Goal: Check status: Check status

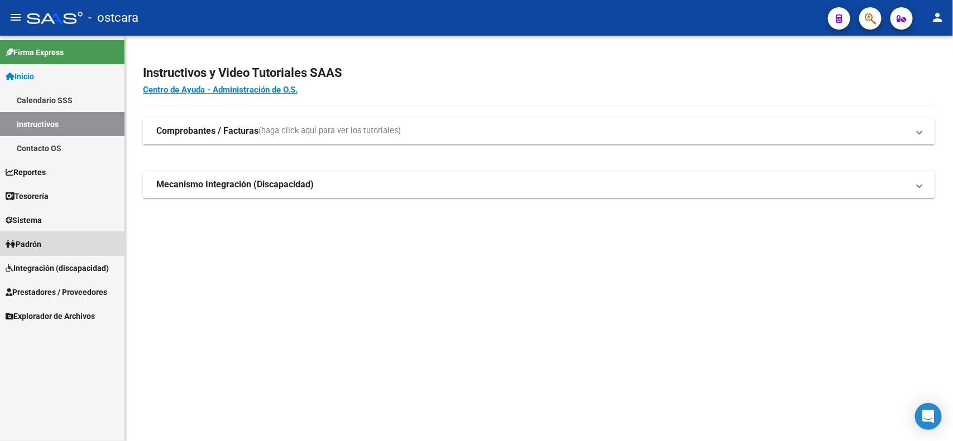
click at [41, 246] on span "Padrón" at bounding box center [24, 244] width 36 height 12
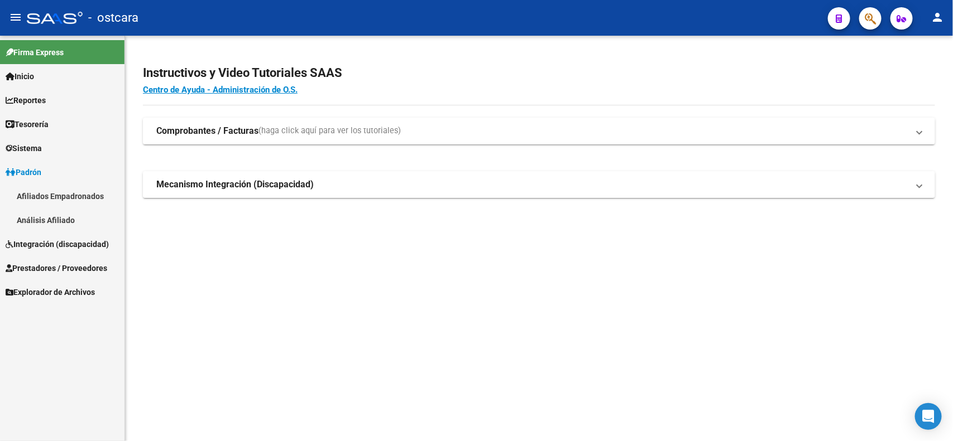
click at [96, 239] on span "Integración (discapacidad)" at bounding box center [57, 244] width 103 height 12
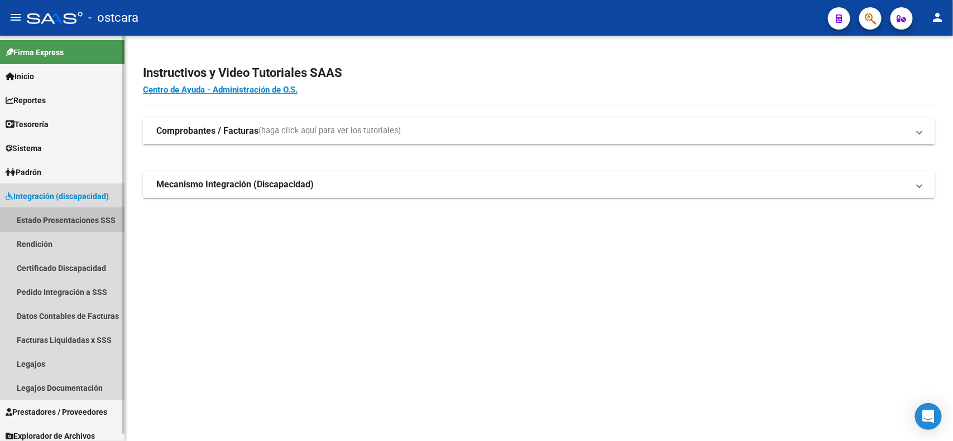
click at [99, 219] on link "Estado Presentaciones SSS" at bounding box center [62, 220] width 124 height 24
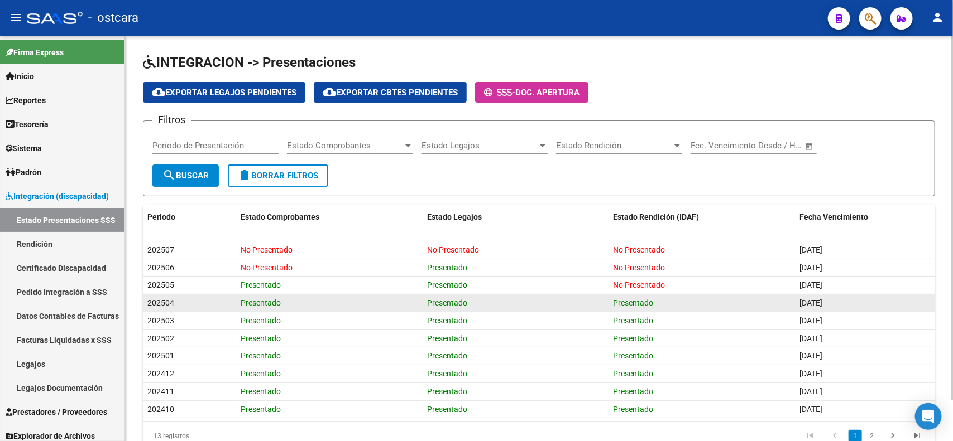
drag, startPoint x: 484, startPoint y: 307, endPoint x: 499, endPoint y: 307, distance: 15.6
click at [484, 307] on div "Presentado" at bounding box center [515, 303] width 177 height 13
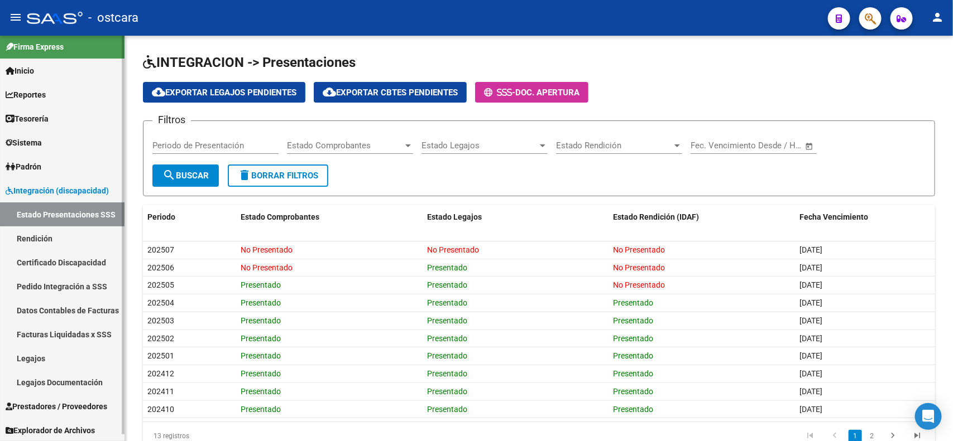
scroll to position [6, 0]
click at [55, 409] on span "Prestadores / Proveedores" at bounding box center [57, 406] width 102 height 12
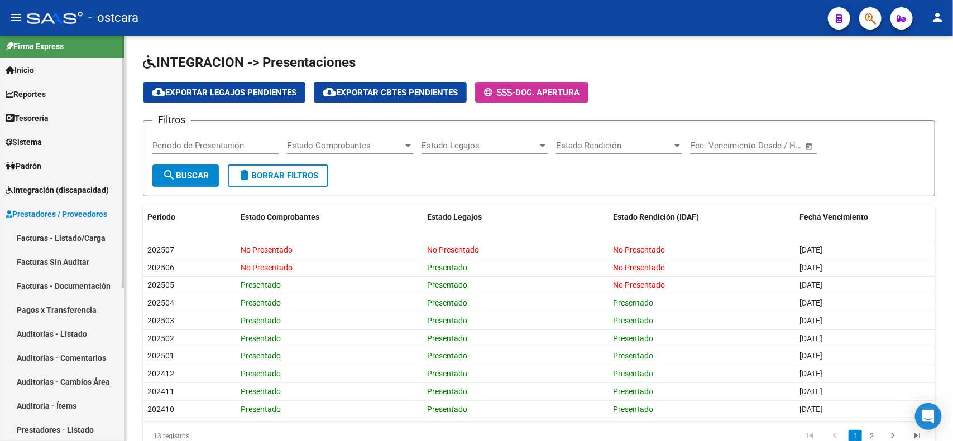
scroll to position [54, 0]
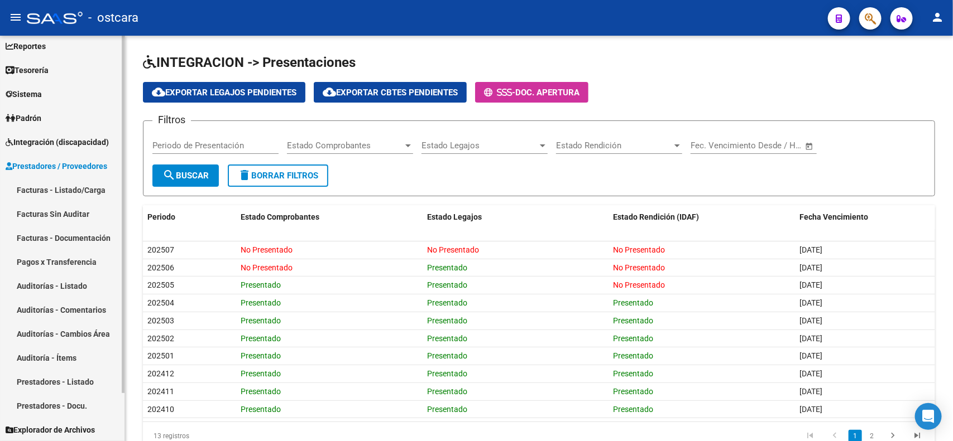
click at [74, 190] on link "Facturas - Listado/Carga" at bounding box center [62, 190] width 124 height 24
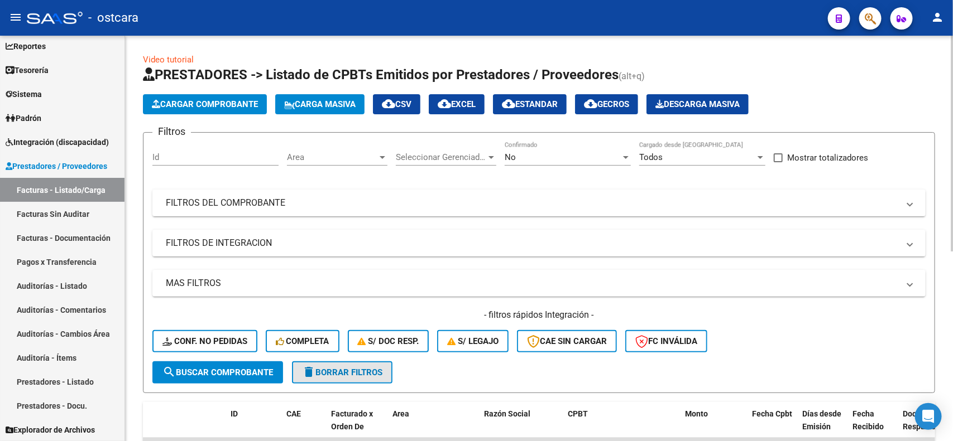
click at [367, 374] on span "delete Borrar Filtros" at bounding box center [342, 373] width 80 height 10
click at [216, 239] on mat-panel-title "FILTROS DE INTEGRACION" at bounding box center [532, 243] width 733 height 12
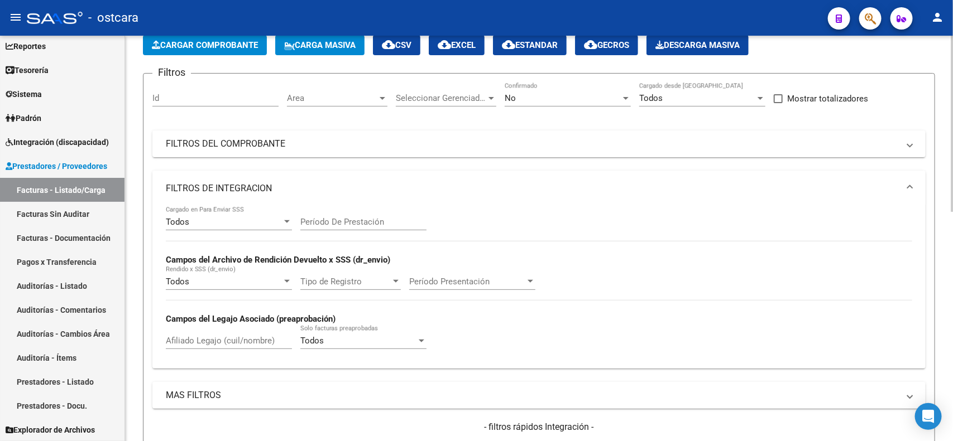
scroll to position [209, 0]
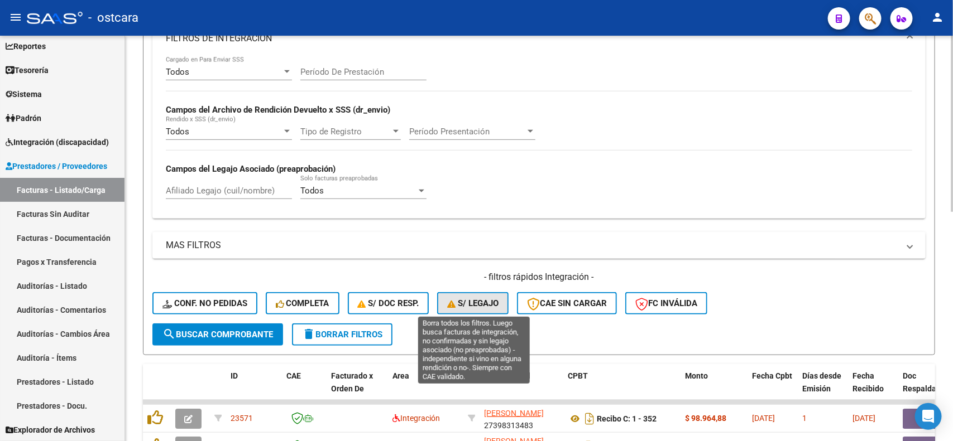
click at [482, 300] on span "S/ legajo" at bounding box center [472, 304] width 51 height 10
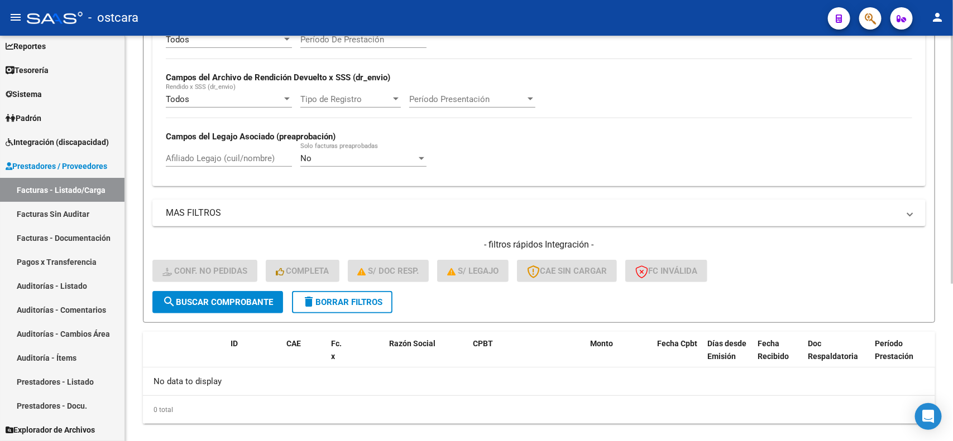
scroll to position [257, 0]
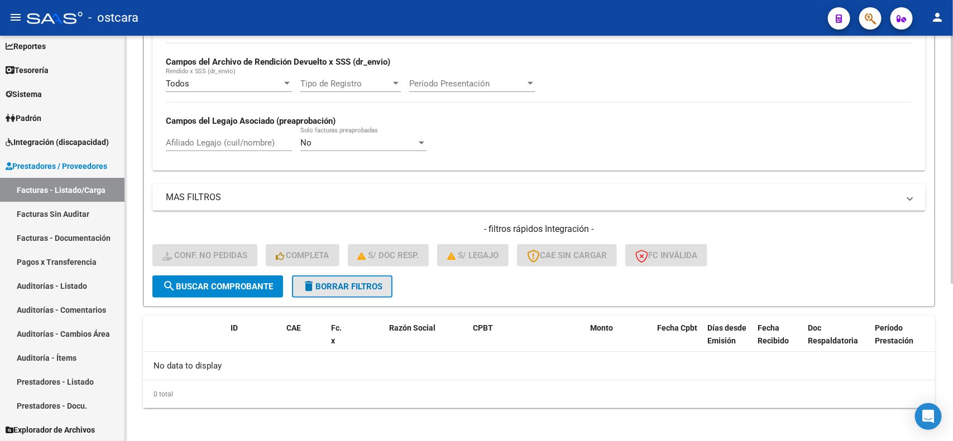
click at [347, 291] on button "delete Borrar Filtros" at bounding box center [342, 287] width 100 height 22
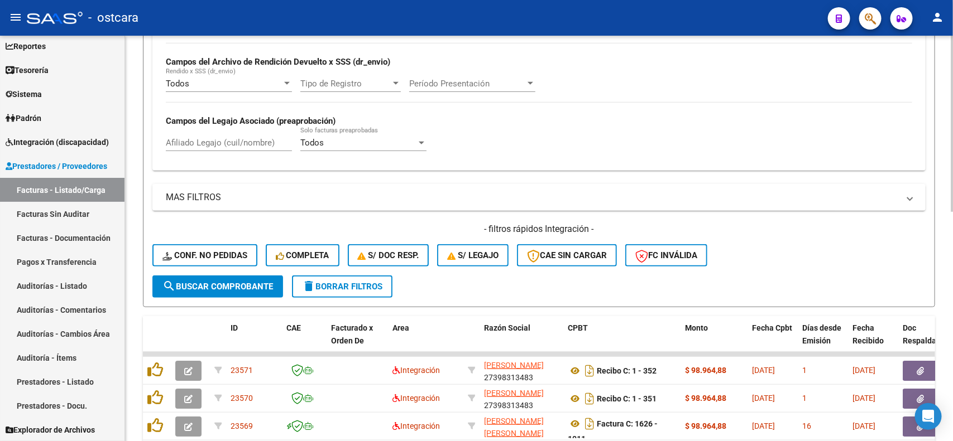
click at [561, 282] on form "Filtros Id Area Area Seleccionar Gerenciador Seleccionar Gerenciador No Confirm…" at bounding box center [539, 91] width 792 height 432
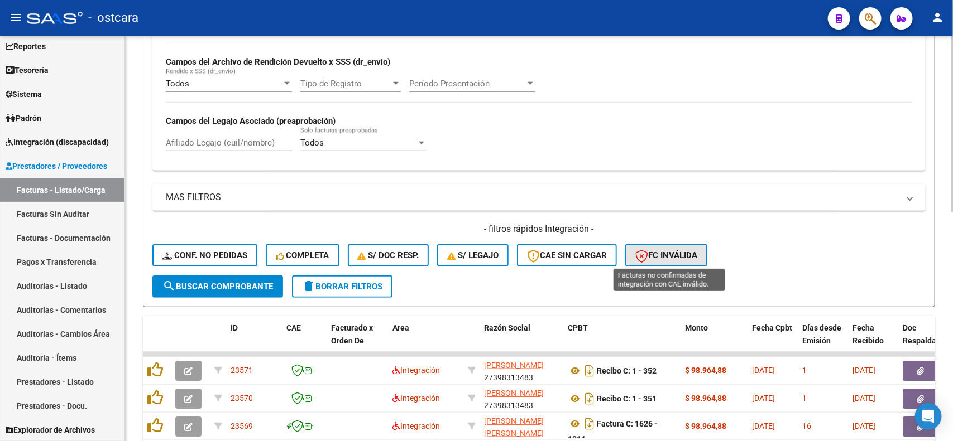
click at [664, 259] on button "FC Inválida" at bounding box center [666, 255] width 82 height 22
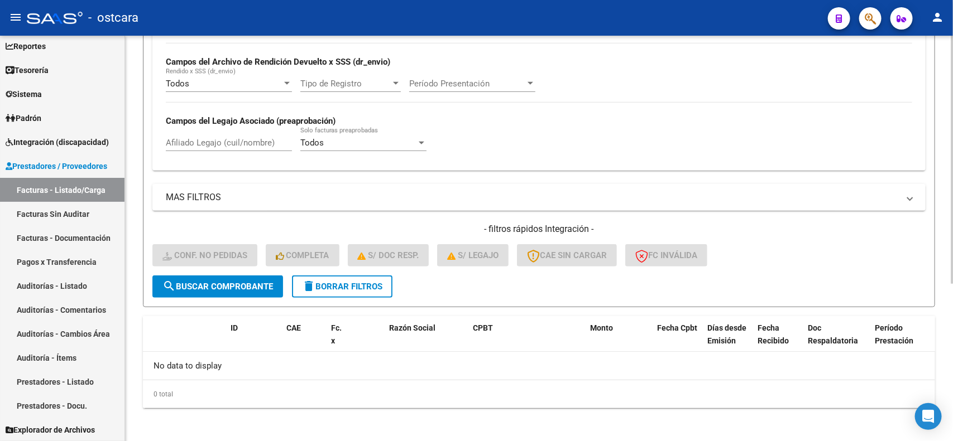
click at [349, 287] on span "delete Borrar Filtros" at bounding box center [342, 287] width 80 height 10
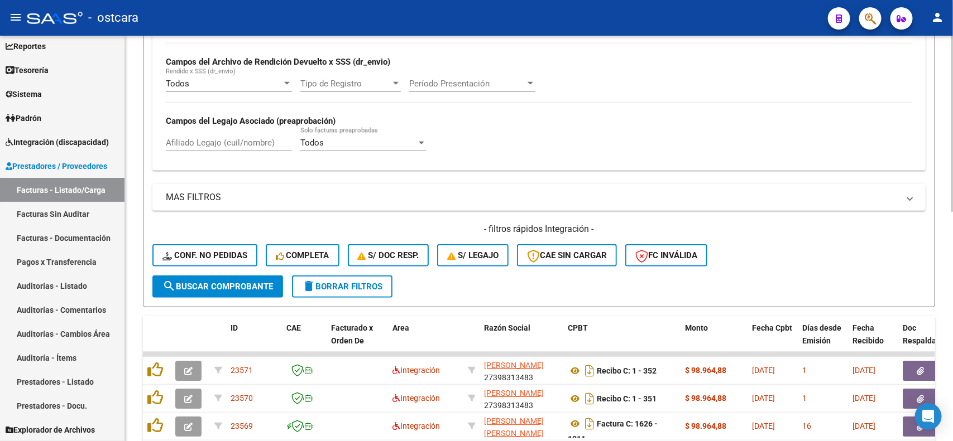
click at [590, 276] on form "Filtros Id Area Area Seleccionar Gerenciador Seleccionar Gerenciador No Confirm…" at bounding box center [539, 91] width 792 height 432
click at [584, 255] on span "CAE SIN CARGAR" at bounding box center [567, 256] width 80 height 10
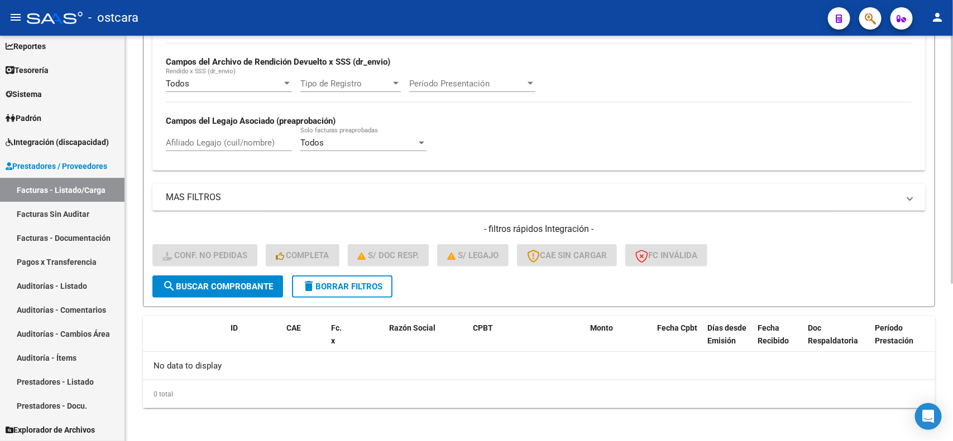
click at [371, 286] on span "delete Borrar Filtros" at bounding box center [342, 287] width 80 height 10
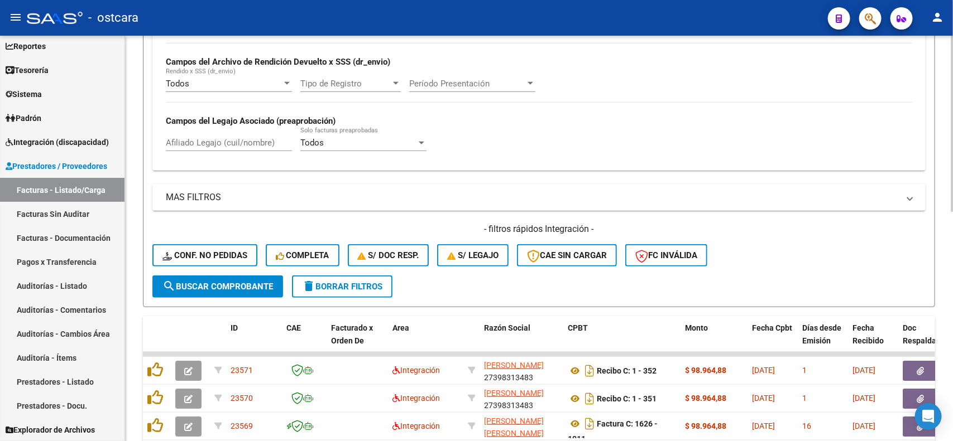
click at [481, 277] on form "Filtros Id Area Area Seleccionar Gerenciador Seleccionar Gerenciador No Confirm…" at bounding box center [539, 91] width 792 height 432
click at [481, 254] on span "S/ legajo" at bounding box center [472, 256] width 51 height 10
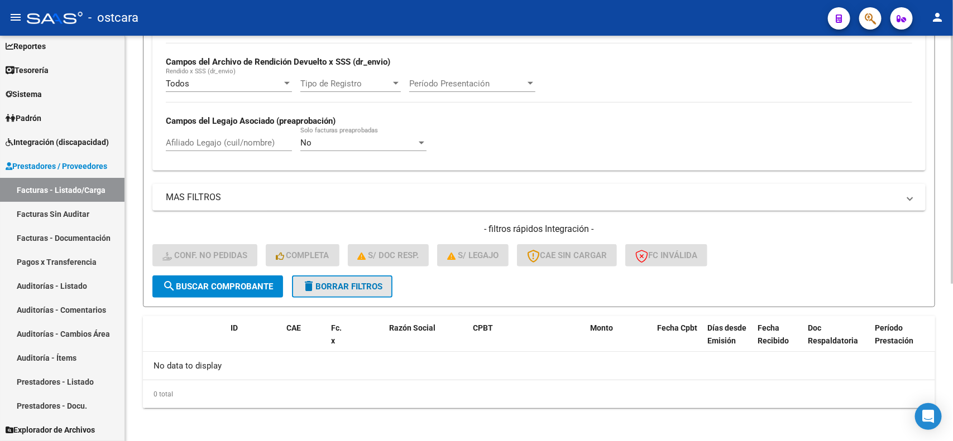
click at [373, 285] on span "delete Borrar Filtros" at bounding box center [342, 287] width 80 height 10
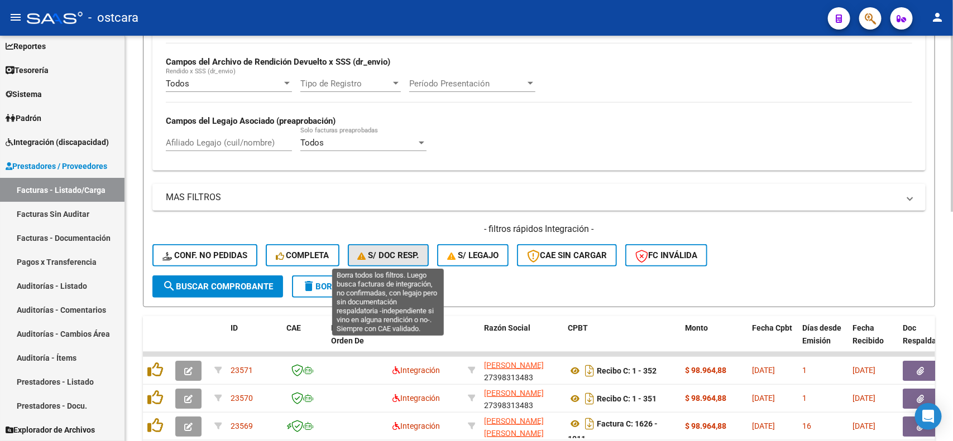
click at [397, 256] on span "S/ Doc Resp." at bounding box center [388, 256] width 61 height 10
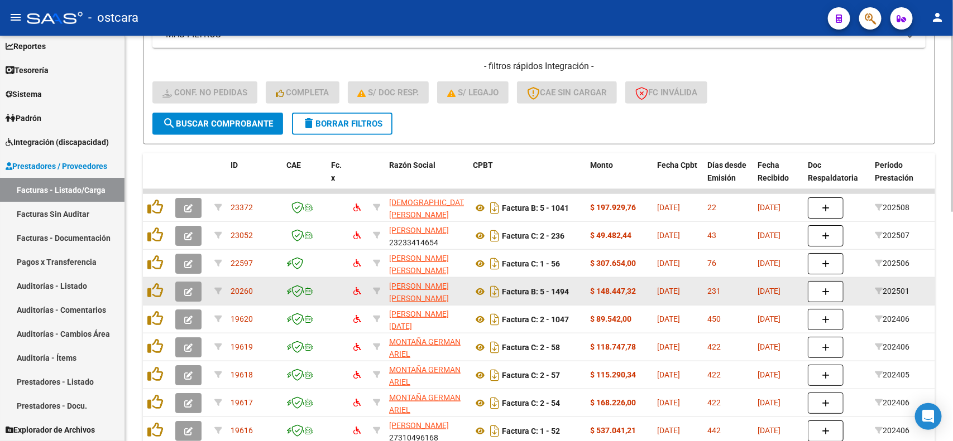
scroll to position [397, 0]
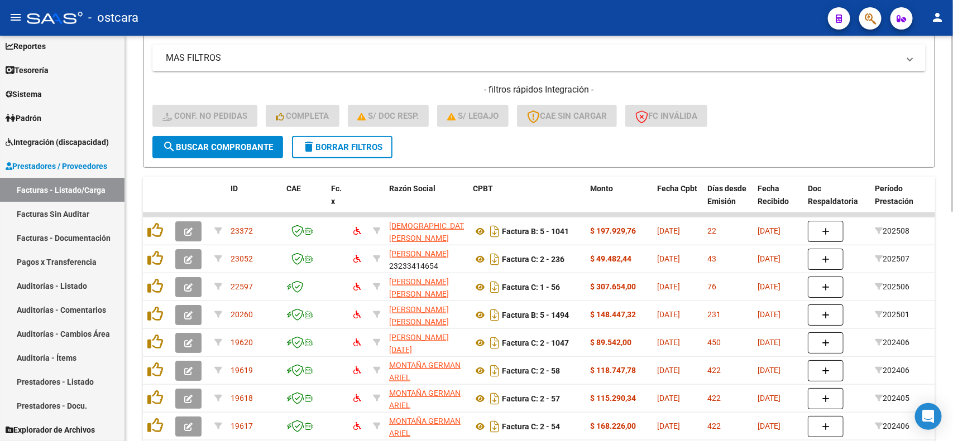
drag, startPoint x: 332, startPoint y: 133, endPoint x: 333, endPoint y: 140, distance: 7.3
click at [332, 136] on button "delete Borrar Filtros" at bounding box center [342, 147] width 100 height 22
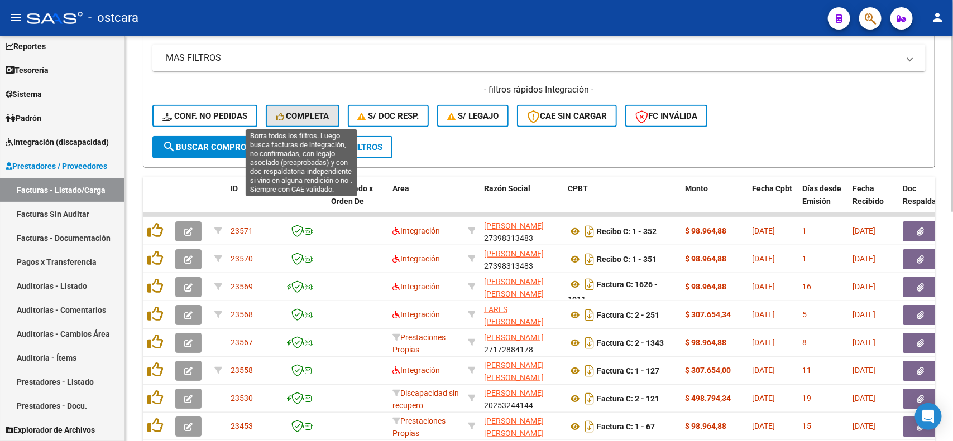
click at [297, 112] on span "Completa" at bounding box center [303, 116] width 54 height 10
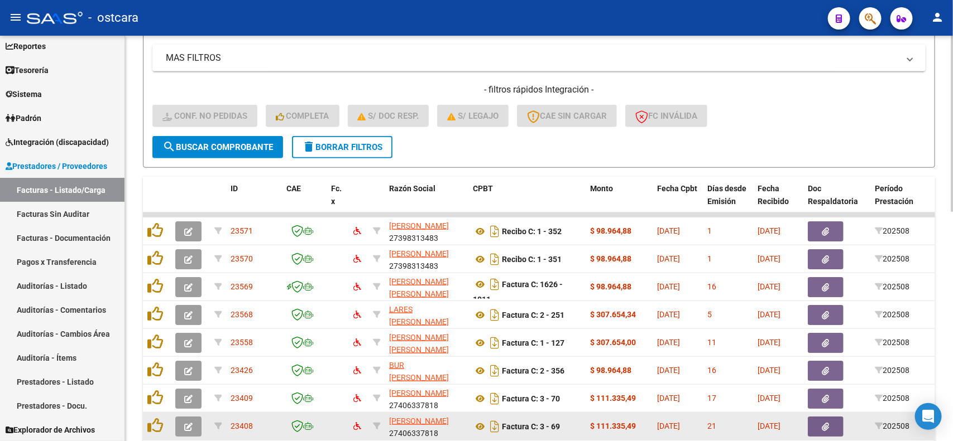
scroll to position [528, 0]
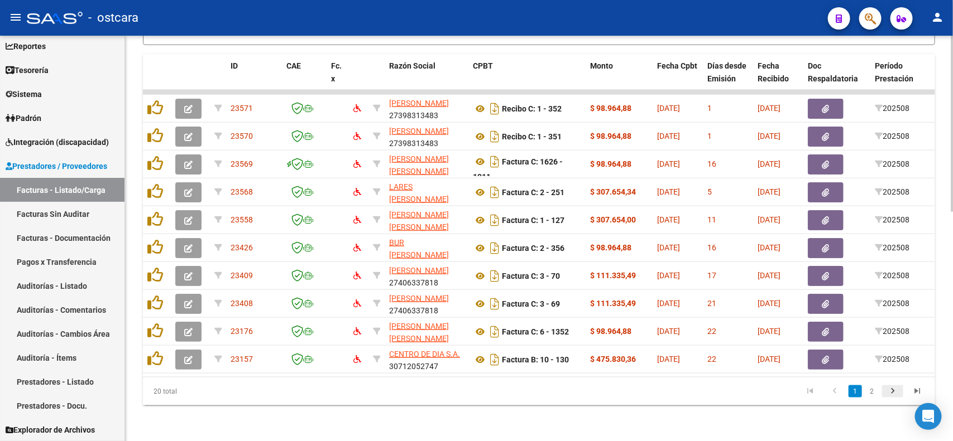
click at [894, 392] on icon "go to next page" at bounding box center [892, 392] width 15 height 13
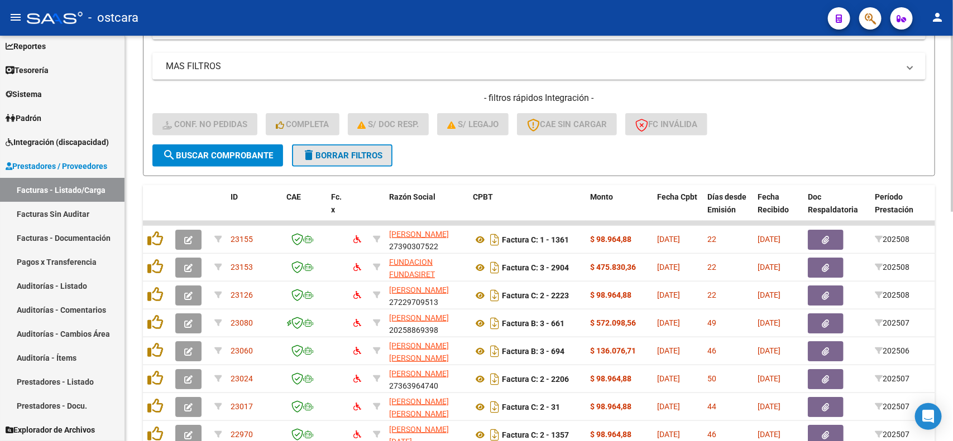
click at [338, 155] on span "delete Borrar Filtros" at bounding box center [342, 156] width 80 height 10
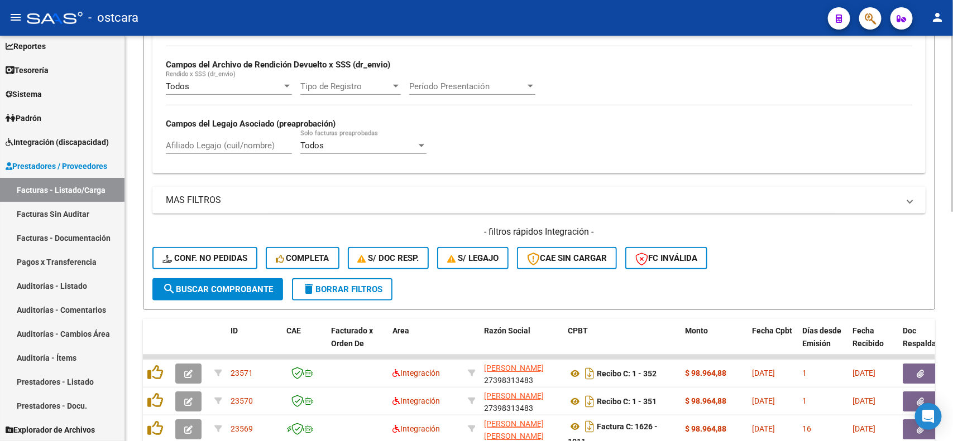
scroll to position [388, 0]
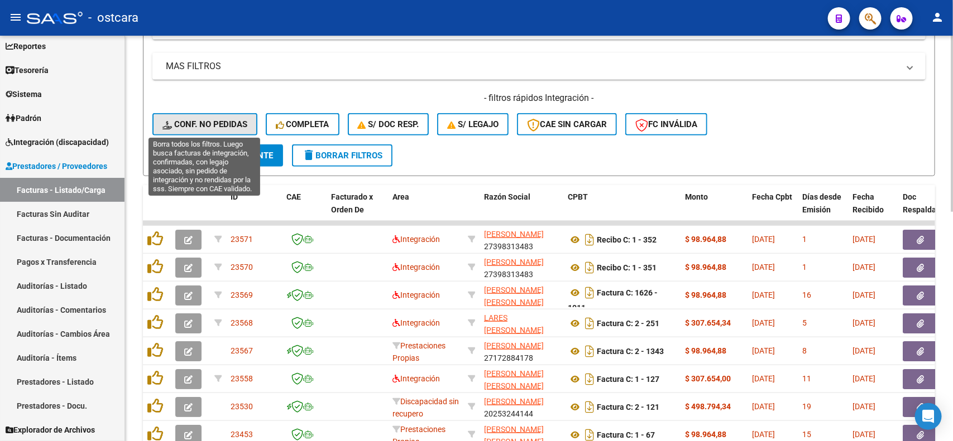
click at [224, 121] on span "Conf. no pedidas" at bounding box center [204, 124] width 85 height 10
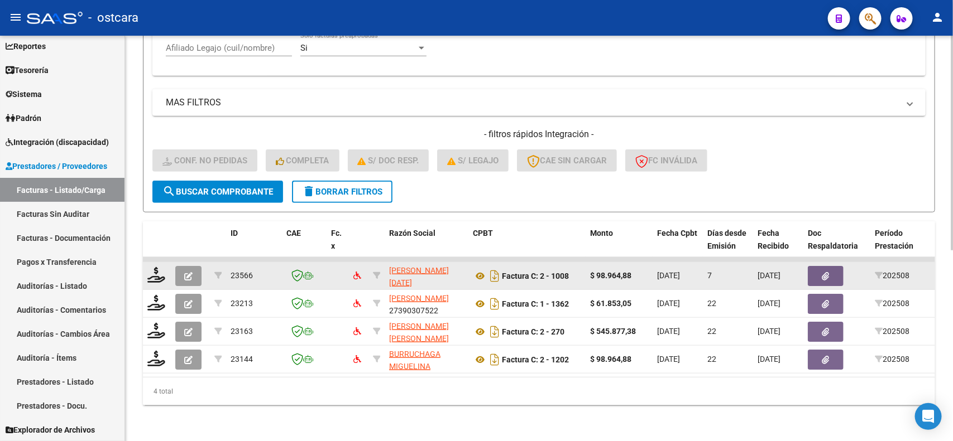
scroll to position [361, 0]
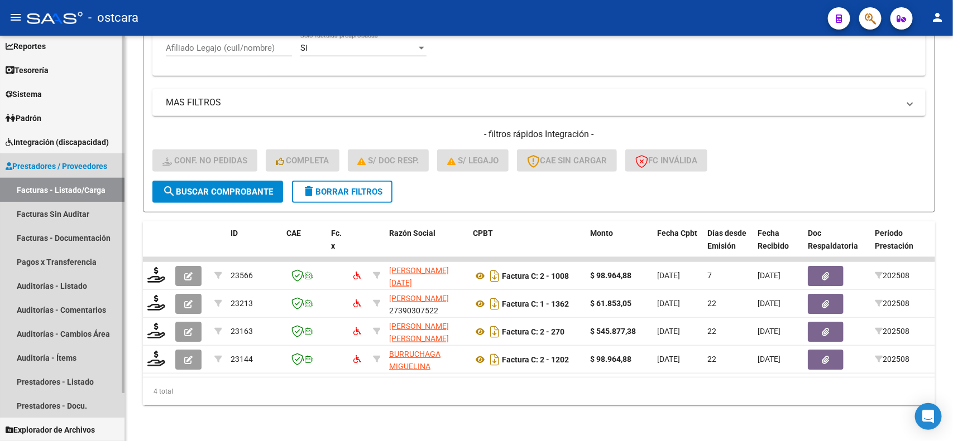
click at [46, 196] on link "Facturas - Listado/Carga" at bounding box center [62, 190] width 124 height 24
click at [32, 162] on span "Prestadores / Proveedores" at bounding box center [57, 166] width 102 height 12
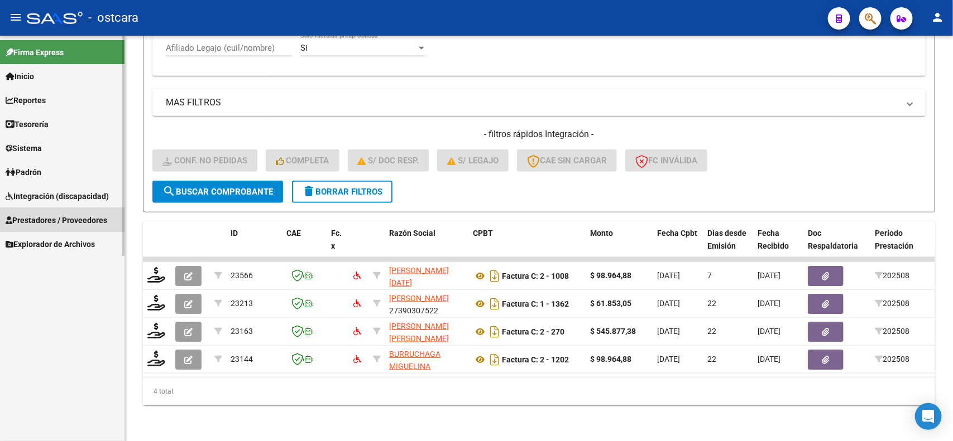
scroll to position [0, 0]
click at [26, 219] on span "Prestadores / Proveedores" at bounding box center [57, 220] width 102 height 12
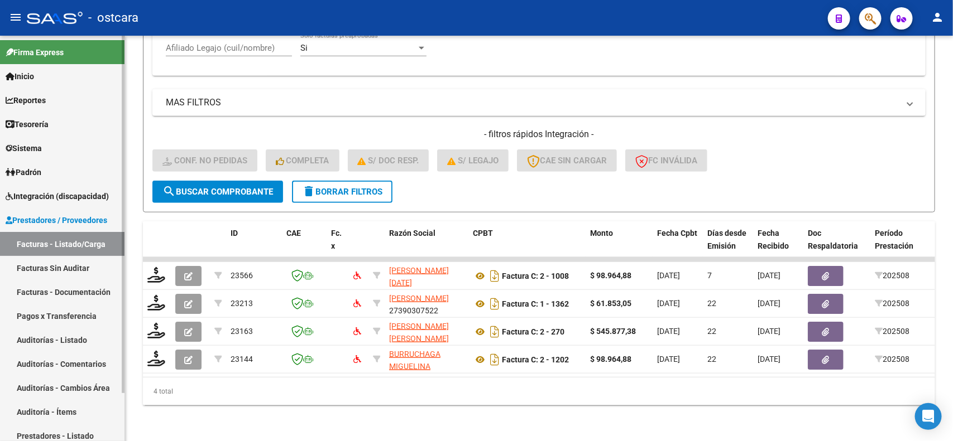
click at [47, 199] on span "Integración (discapacidad)" at bounding box center [57, 196] width 103 height 12
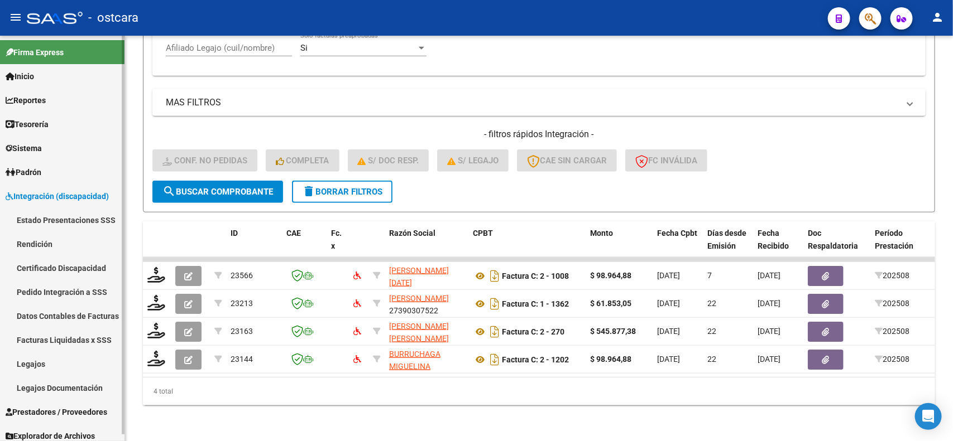
click at [36, 364] on link "Legajos" at bounding box center [62, 364] width 124 height 24
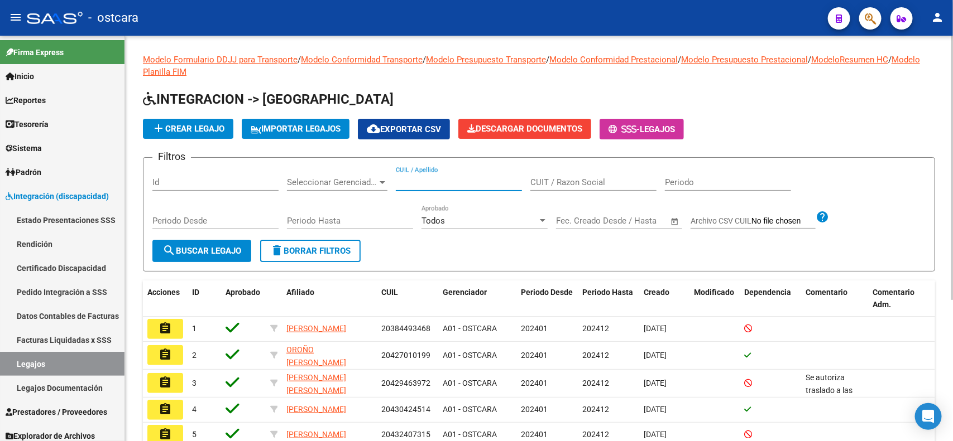
click at [455, 177] on input "CUIL / Apellido" at bounding box center [459, 182] width 126 height 10
click at [606, 174] on div "CUIT / Razon Social" at bounding box center [593, 179] width 126 height 24
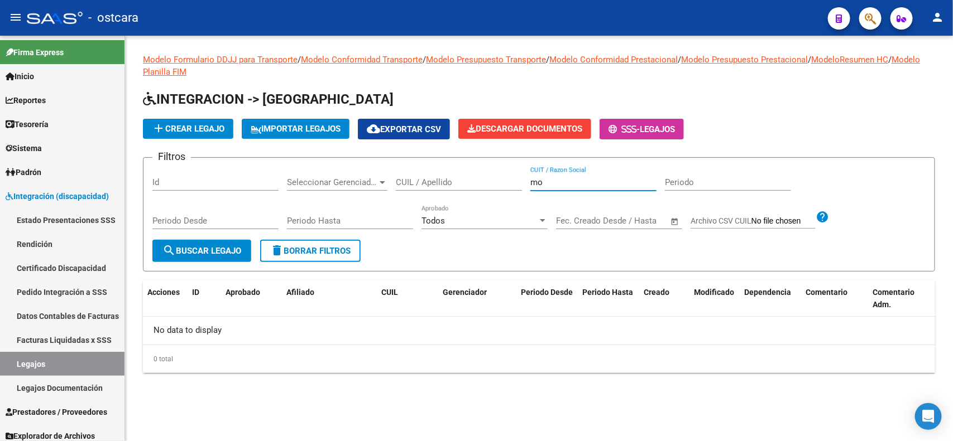
type input "m"
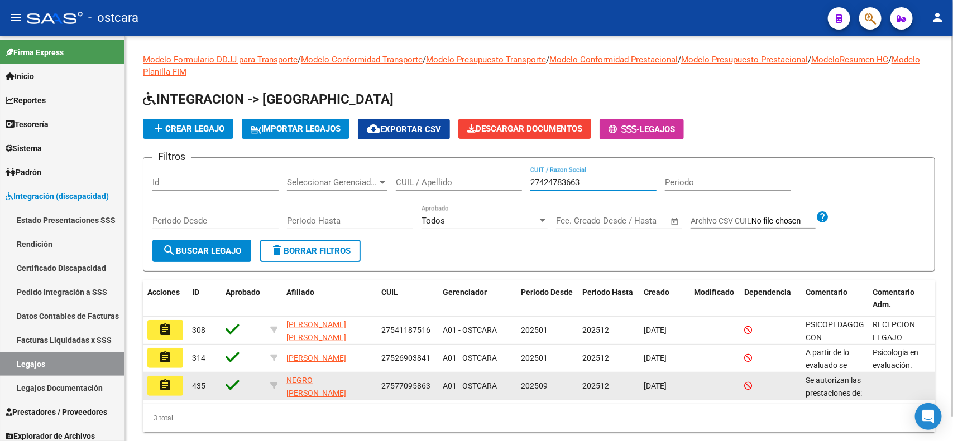
type input "27424783663"
click at [165, 384] on mat-icon "assignment" at bounding box center [164, 385] width 13 height 13
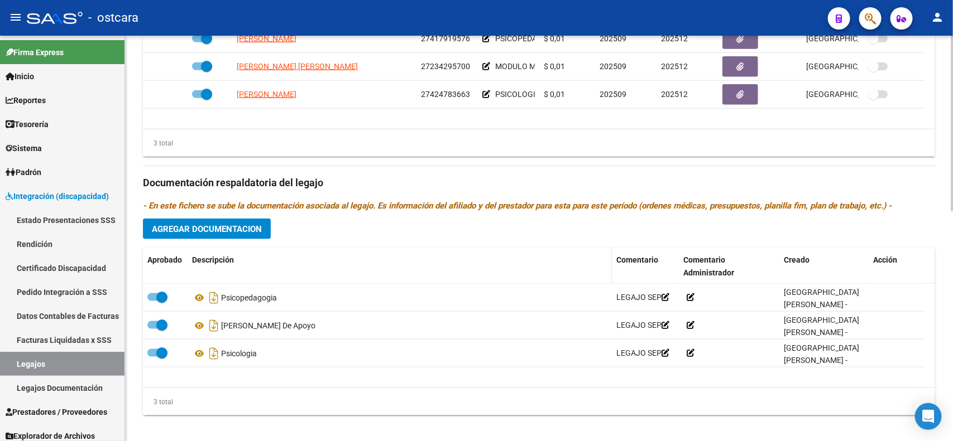
scroll to position [529, 0]
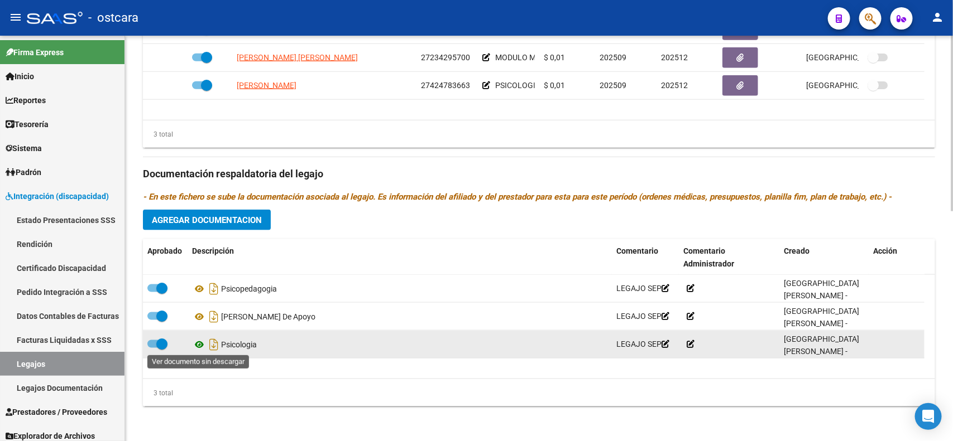
click at [204, 342] on icon at bounding box center [199, 344] width 15 height 13
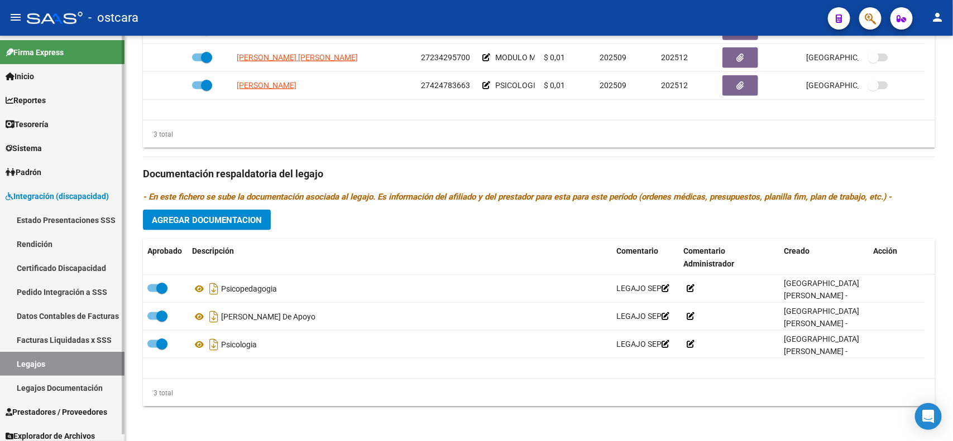
scroll to position [6, 0]
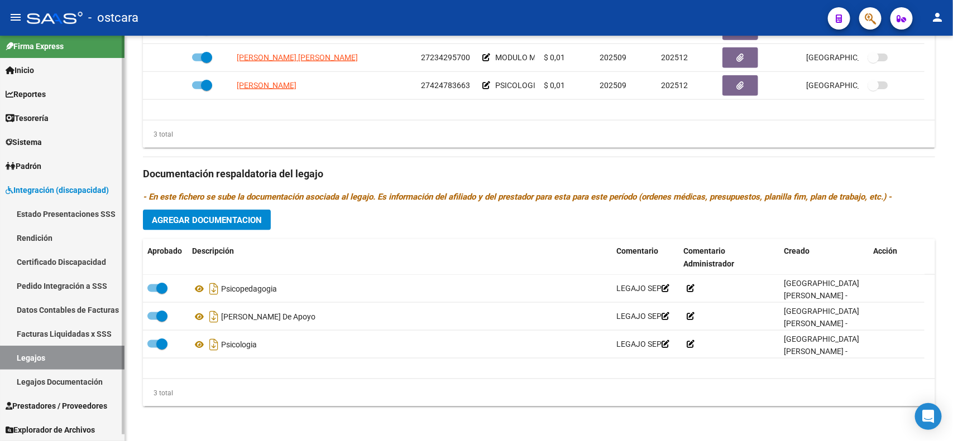
click at [59, 189] on span "Integración (discapacidad)" at bounding box center [57, 190] width 103 height 12
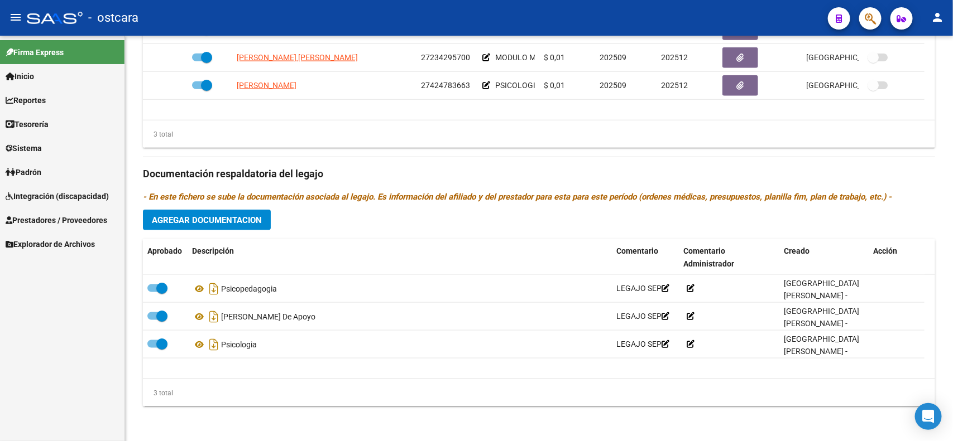
scroll to position [0, 0]
click at [51, 194] on span "Integración (discapacidad)" at bounding box center [57, 196] width 103 height 12
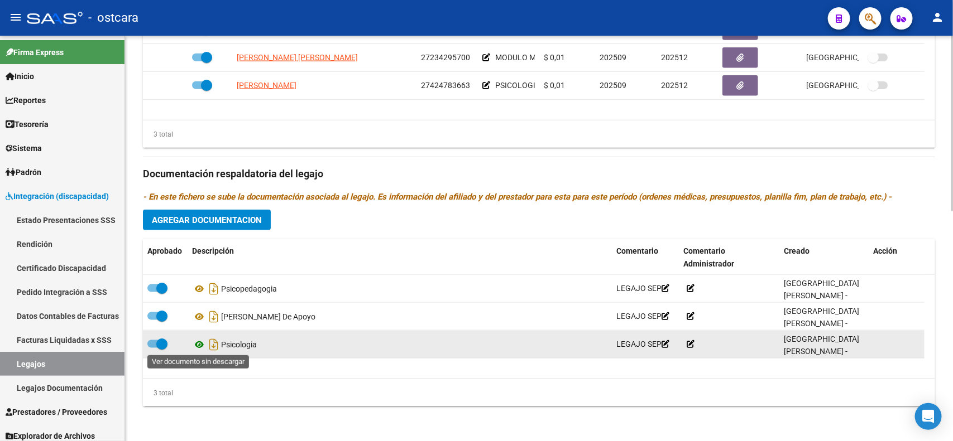
click at [196, 347] on icon at bounding box center [199, 344] width 15 height 13
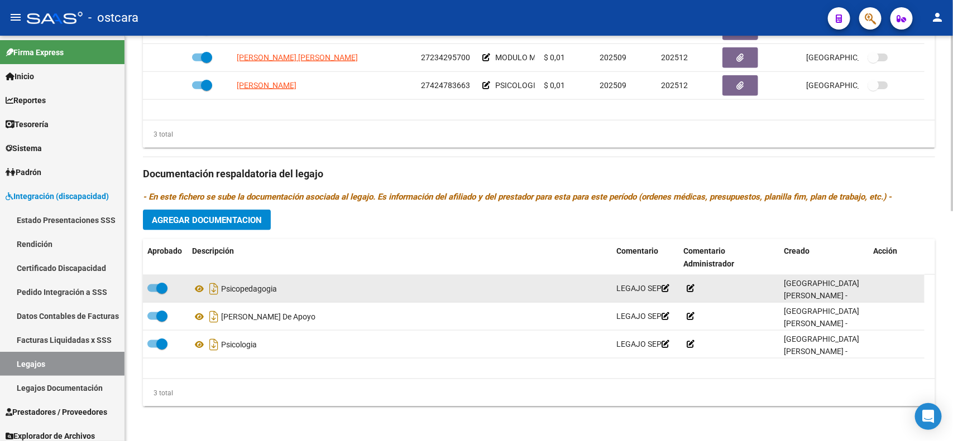
scroll to position [459, 0]
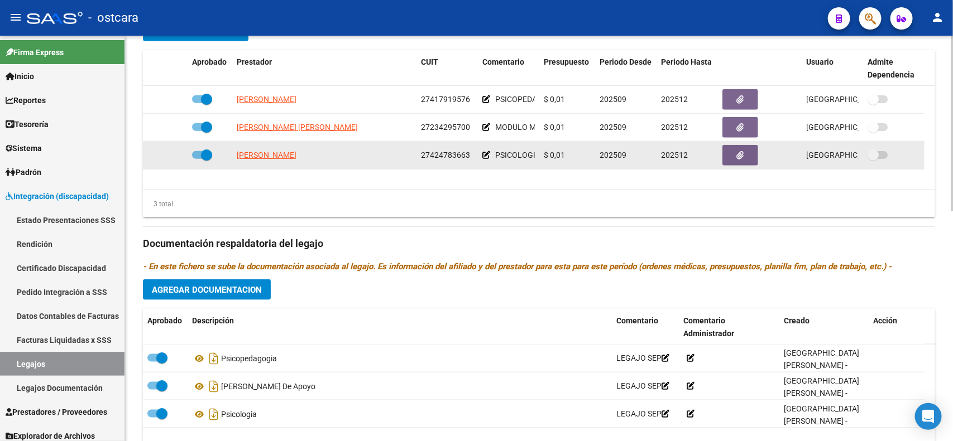
click at [487, 156] on icon at bounding box center [486, 155] width 8 height 8
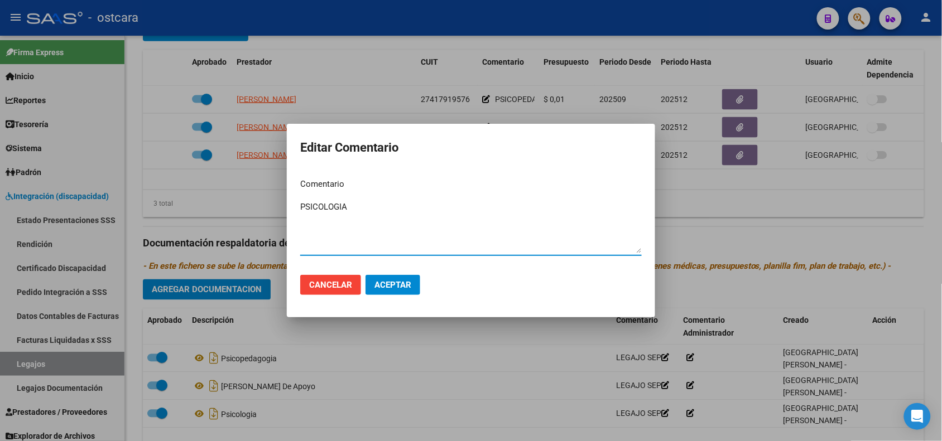
click at [380, 288] on span "Aceptar" at bounding box center [392, 285] width 37 height 10
click at [720, 204] on div at bounding box center [471, 220] width 942 height 441
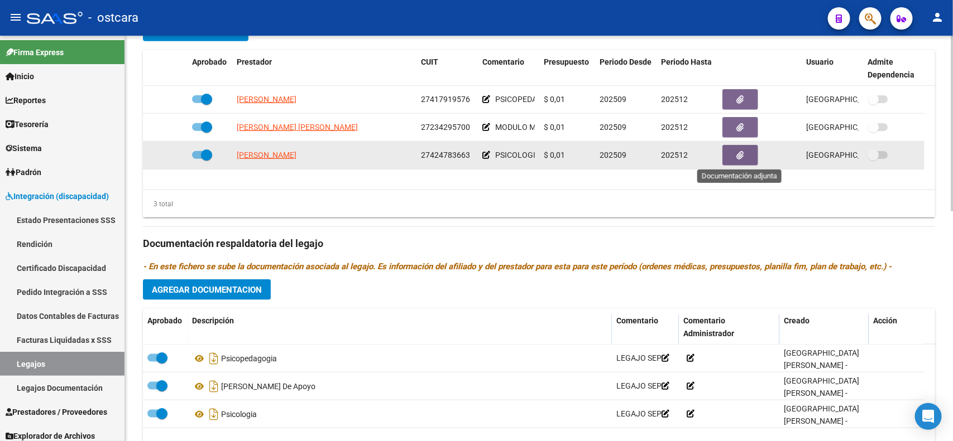
click at [737, 161] on button "button" at bounding box center [740, 155] width 36 height 21
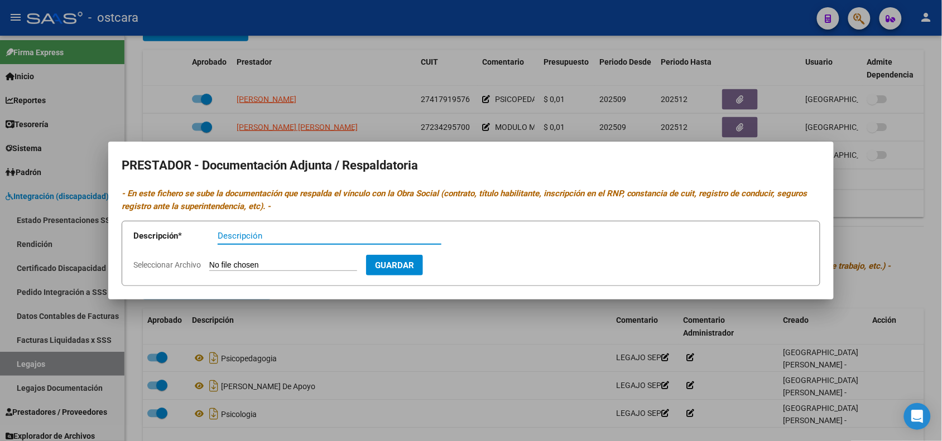
click at [436, 363] on div at bounding box center [471, 220] width 942 height 441
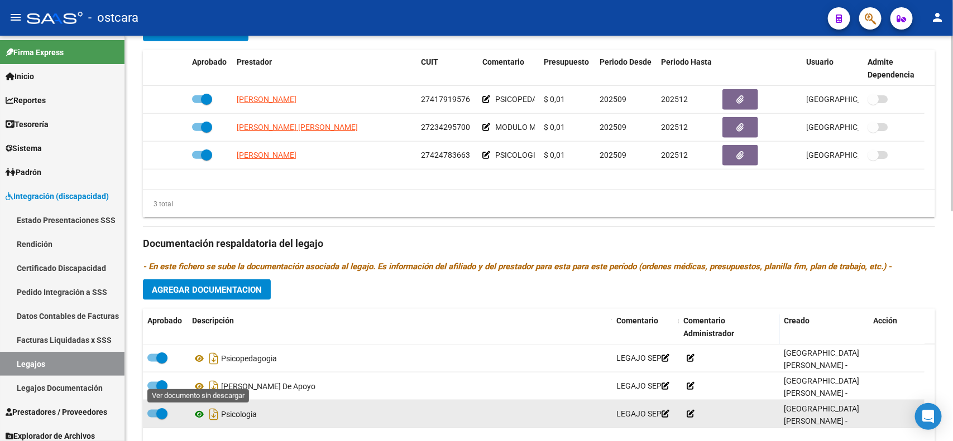
click at [199, 415] on icon at bounding box center [199, 414] width 15 height 13
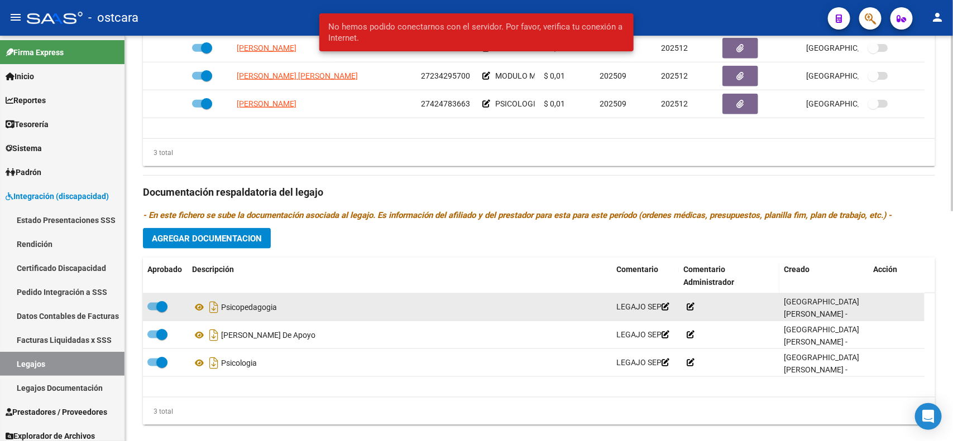
scroll to position [529, 0]
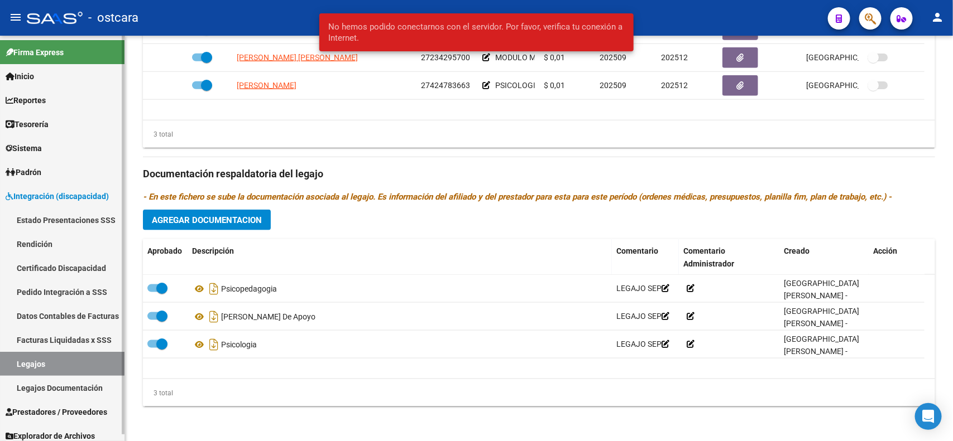
click at [60, 194] on span "Integración (discapacidad)" at bounding box center [57, 196] width 103 height 12
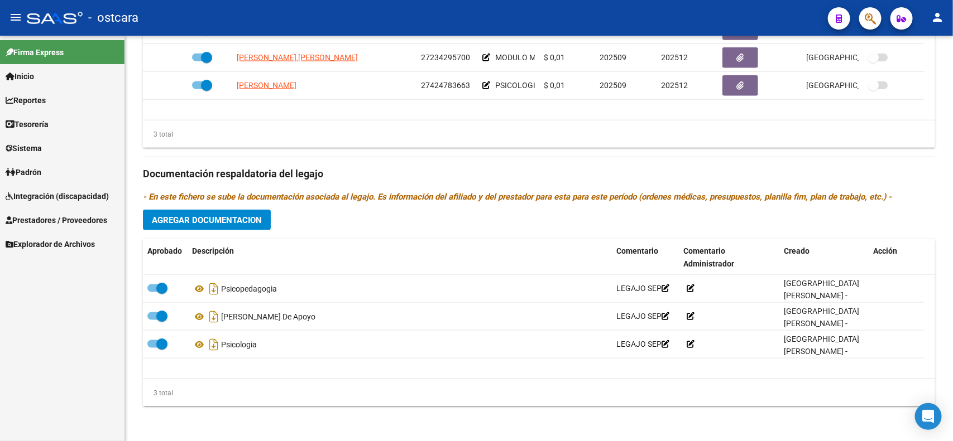
click at [51, 190] on span "Integración (discapacidad)" at bounding box center [57, 196] width 103 height 12
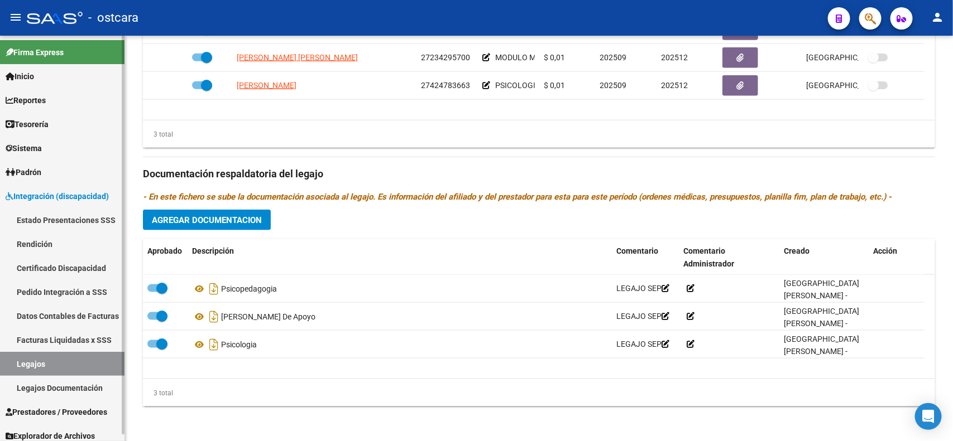
click at [32, 364] on link "Legajos" at bounding box center [62, 364] width 124 height 24
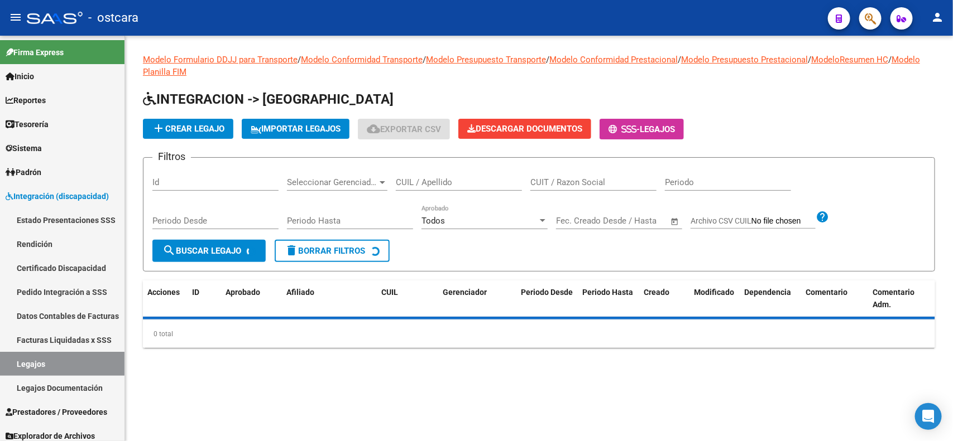
click at [562, 177] on input "CUIT / Razon Social" at bounding box center [593, 182] width 126 height 10
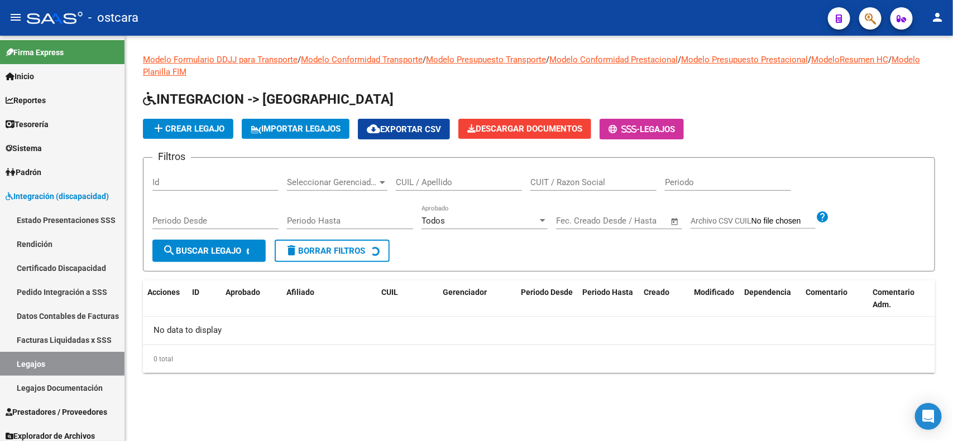
click at [528, 402] on div "Modelo Formulario DDJJ para Transporte / Modelo Conformidad Transporte / Modelo…" at bounding box center [539, 222] width 828 height 373
click at [576, 183] on input "CUIT / Razon Social" at bounding box center [593, 182] width 126 height 10
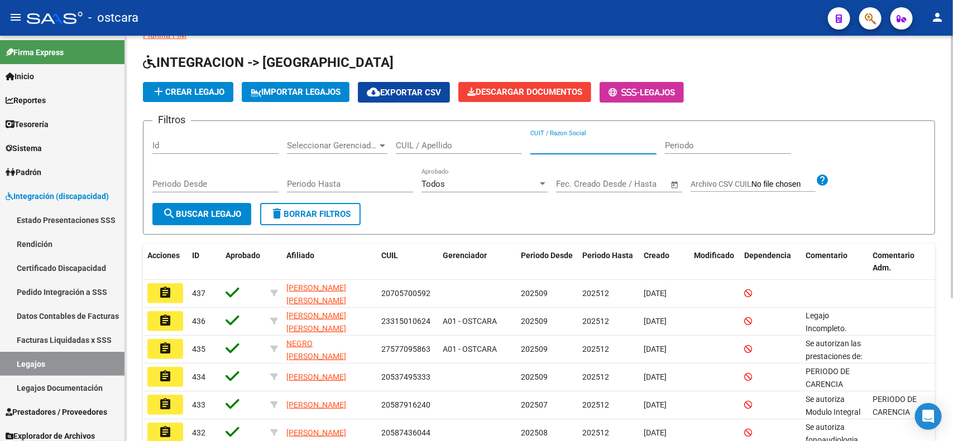
scroll to position [70, 0]
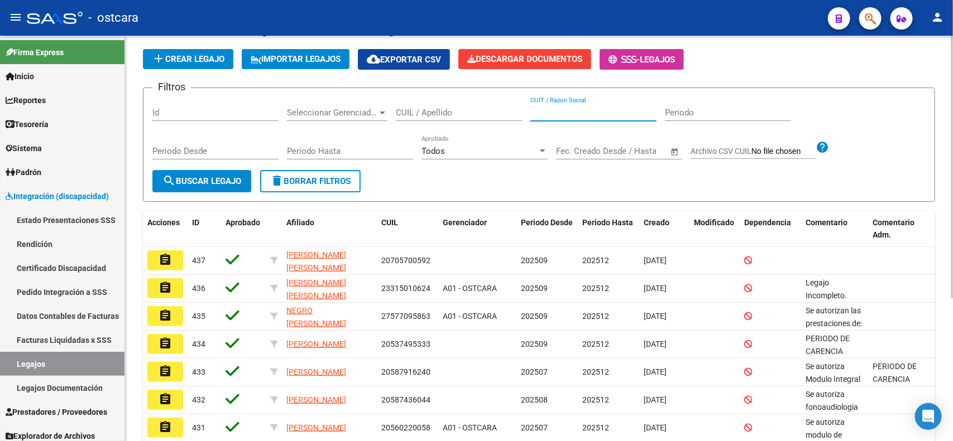
click at [568, 116] on input "CUIT / Razon Social" at bounding box center [593, 113] width 126 height 10
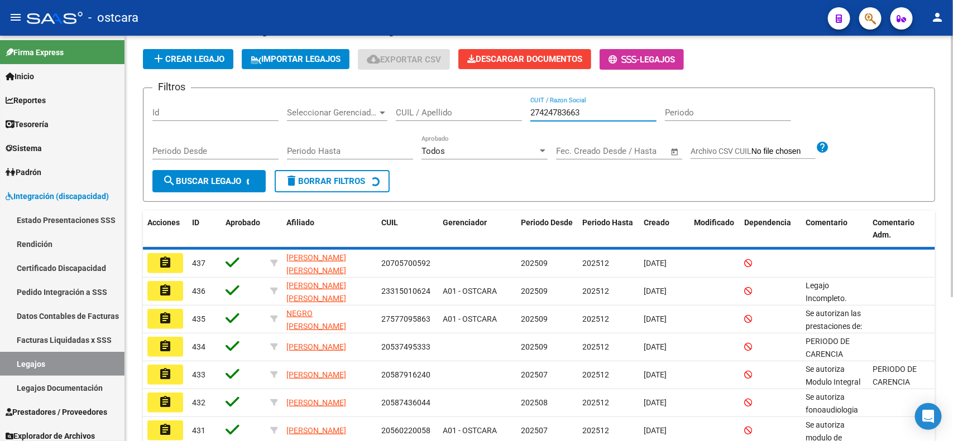
scroll to position [26, 0]
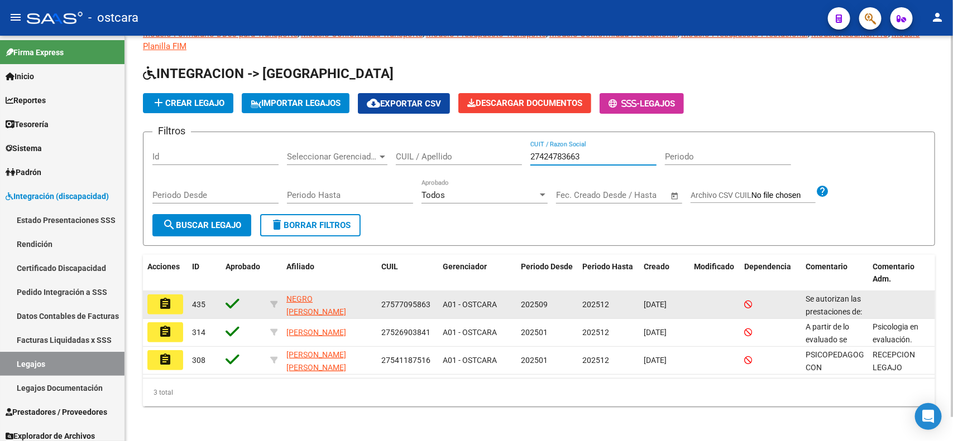
type input "27424783663"
click at [163, 299] on mat-icon "assignment" at bounding box center [164, 303] width 13 height 13
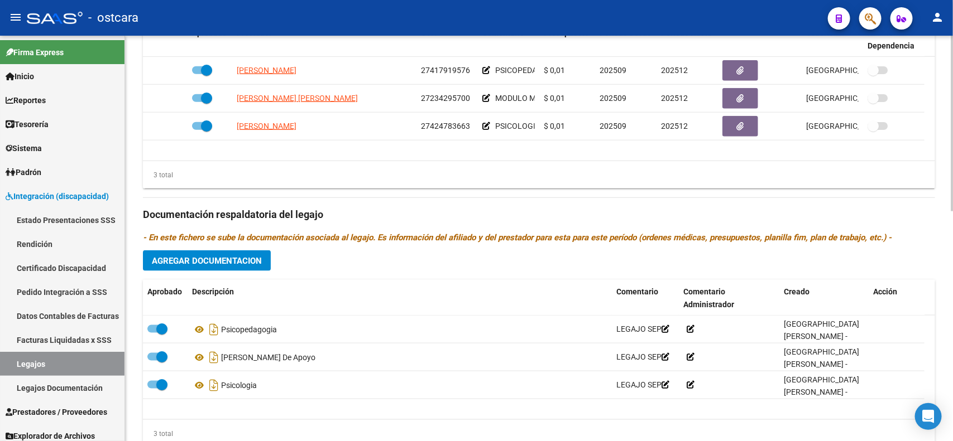
scroll to position [529, 0]
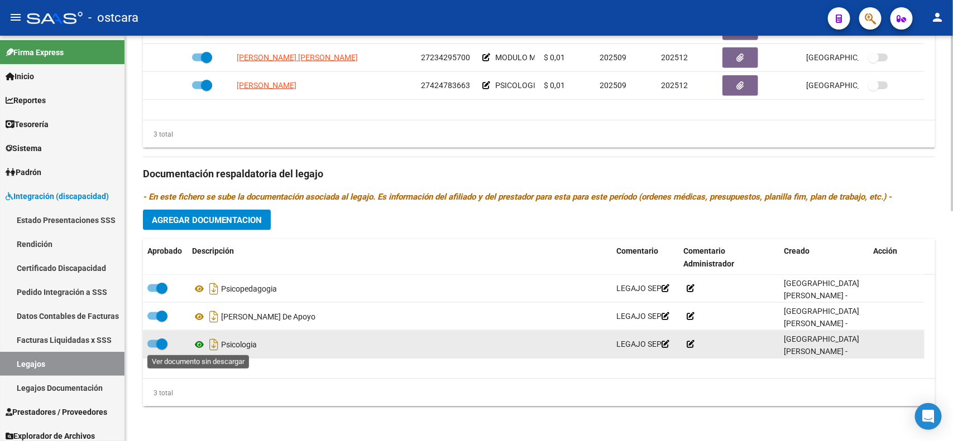
click at [196, 345] on icon at bounding box center [199, 344] width 15 height 13
click at [197, 347] on icon at bounding box center [199, 344] width 15 height 13
